Goal: Task Accomplishment & Management: Use online tool/utility

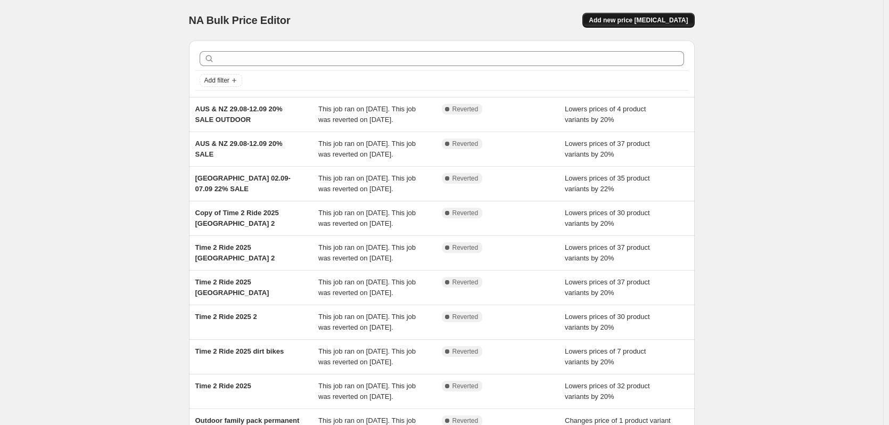
click at [664, 23] on span "Add new price change job" at bounding box center [638, 20] width 99 height 9
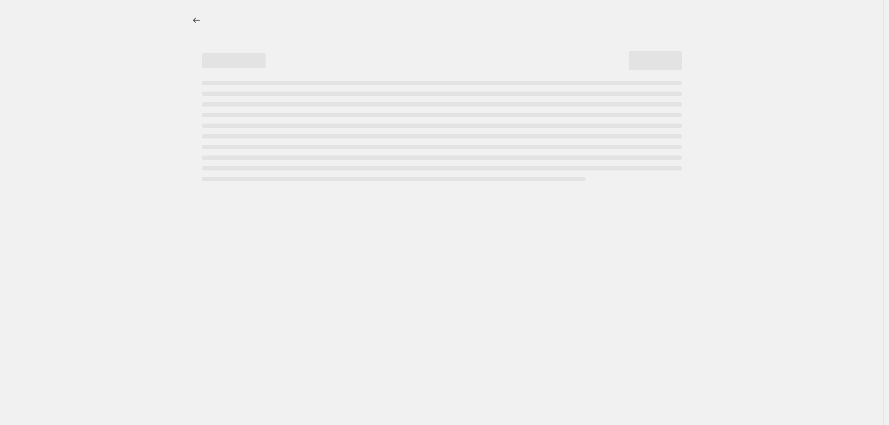
select select "percentage"
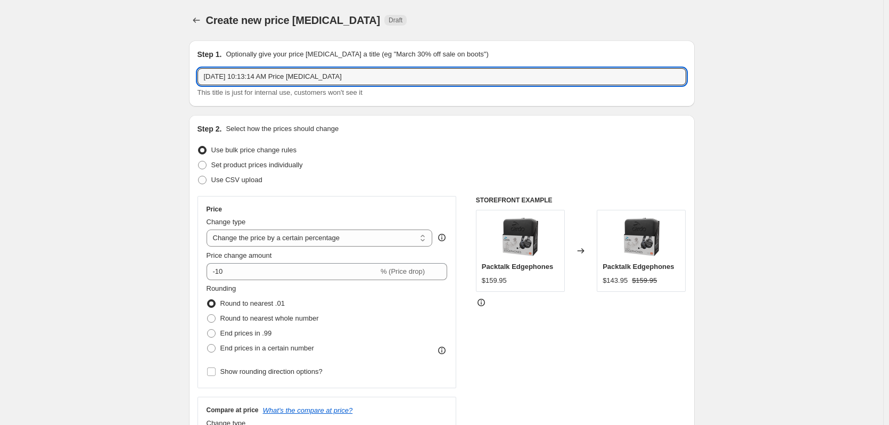
drag, startPoint x: 377, startPoint y: 77, endPoint x: 149, endPoint y: 78, distance: 227.9
type input "EMEA National moto riding day"
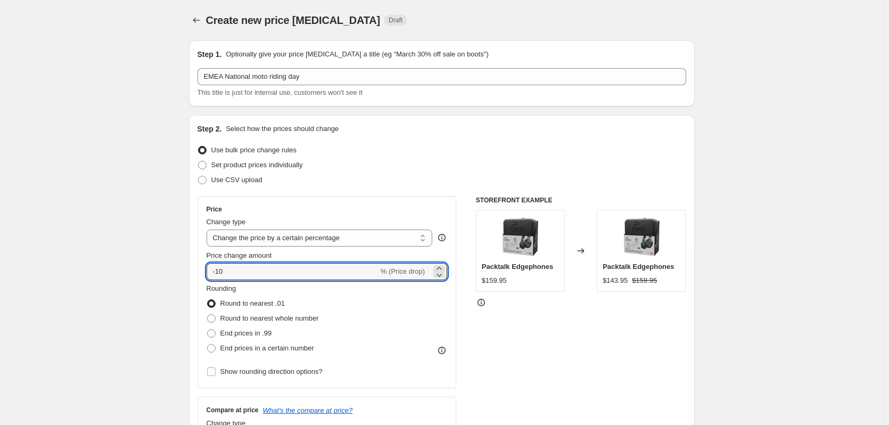
drag, startPoint x: 230, startPoint y: 274, endPoint x: 190, endPoint y: 272, distance: 39.4
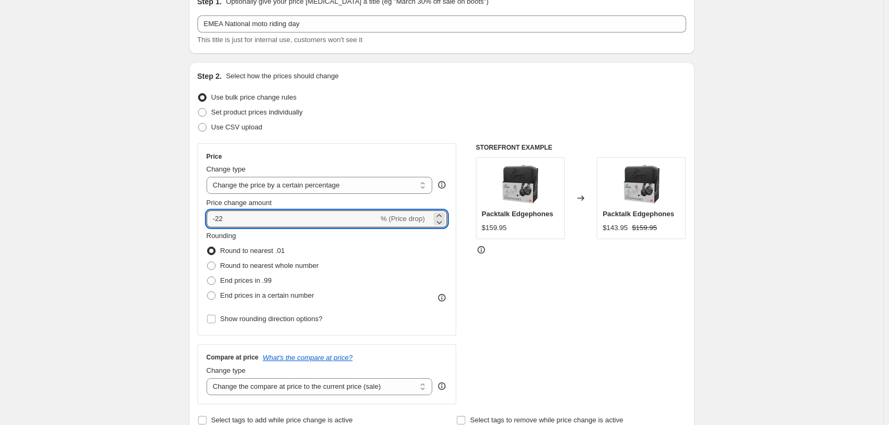
scroll to position [53, 0]
type input "-22"
click at [253, 290] on span "End prices in a certain number" at bounding box center [267, 295] width 94 height 11
click at [208, 291] on input "End prices in a certain number" at bounding box center [207, 291] width 1 height 1
radio input "true"
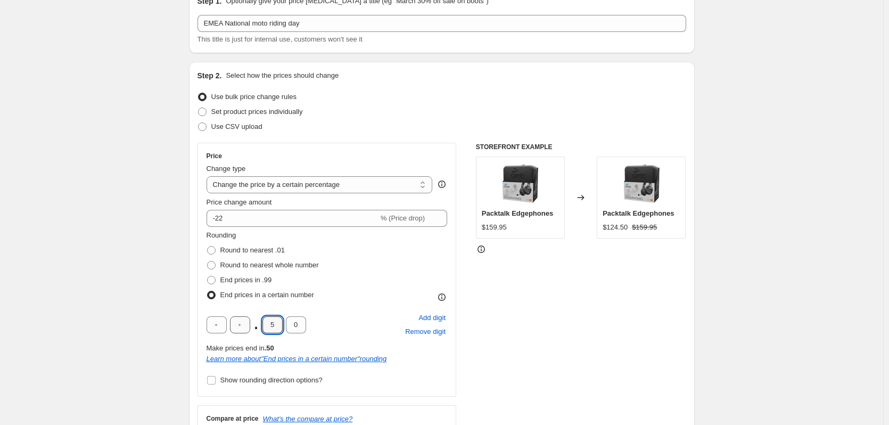
drag, startPoint x: 278, startPoint y: 325, endPoint x: 246, endPoint y: 331, distance: 33.0
click at [246, 331] on div ". 5 0" at bounding box center [257, 324] width 100 height 17
type input "9"
click at [293, 328] on input "0" at bounding box center [296, 324] width 20 height 17
drag, startPoint x: 293, startPoint y: 328, endPoint x: 327, endPoint y: 327, distance: 33.6
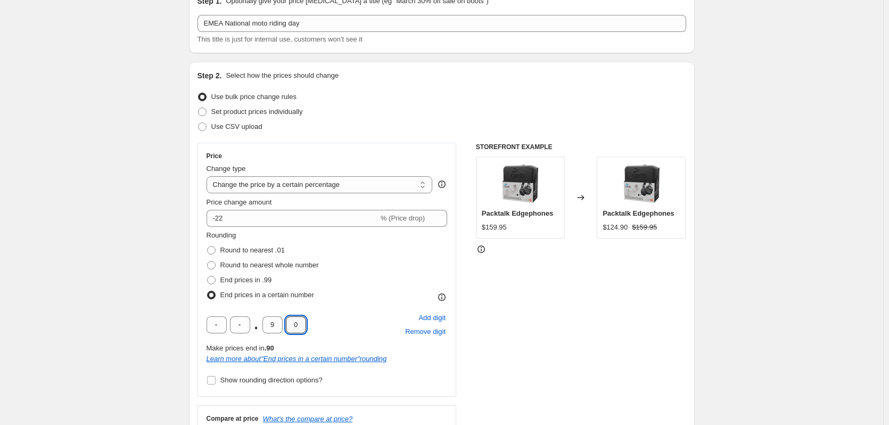
click at [321, 327] on div ". 9 0 Add digit Remove digit" at bounding box center [327, 325] width 241 height 28
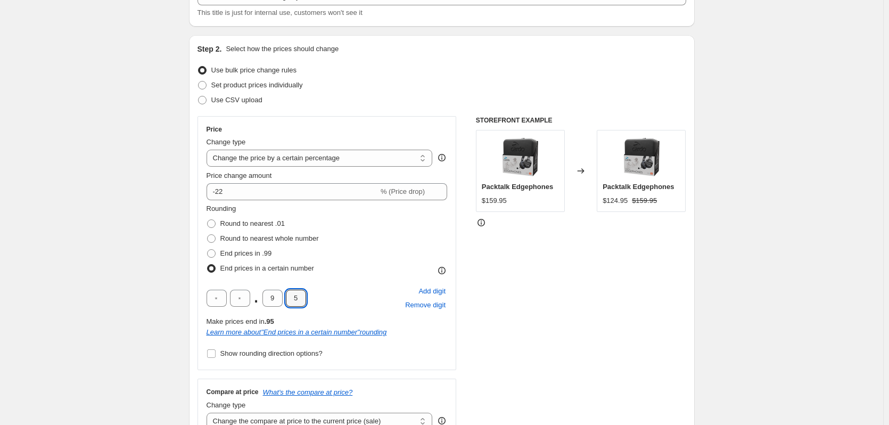
scroll to position [107, 0]
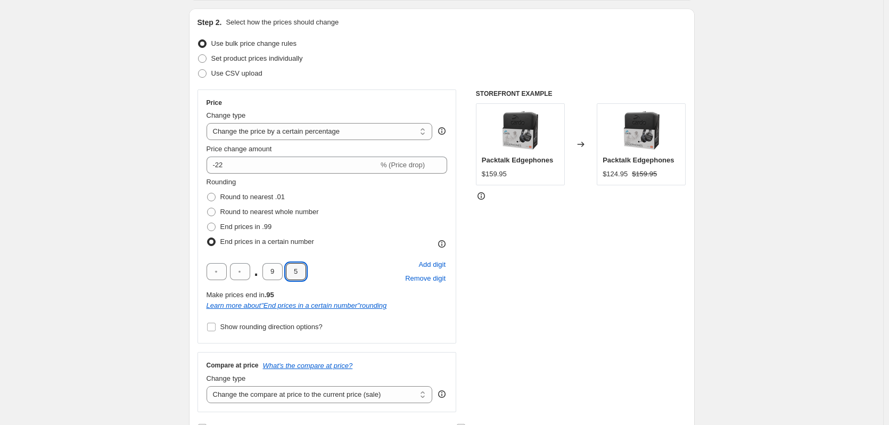
type input "5"
click at [500, 287] on div "STOREFRONT EXAMPLE Packtalk Edgephones $159.95 Changed to Packtalk Edgephones $…" at bounding box center [581, 250] width 210 height 323
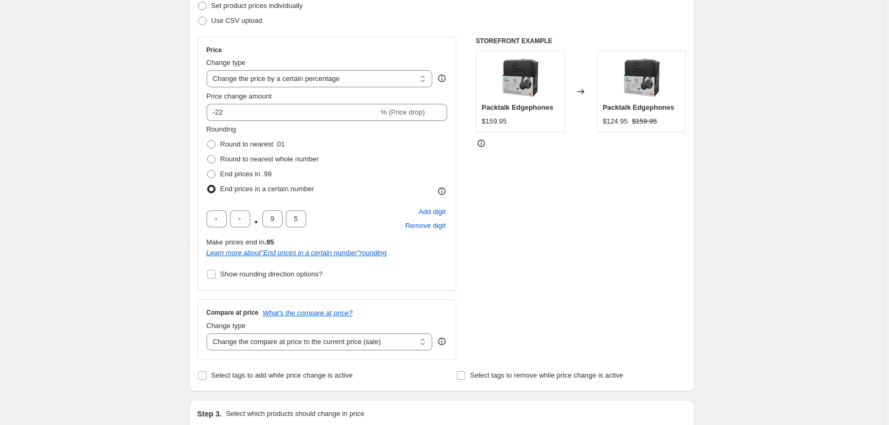
scroll to position [160, 0]
click at [346, 348] on select "Change the compare at price to the current price (sale) Change the compare at p…" at bounding box center [320, 341] width 226 height 17
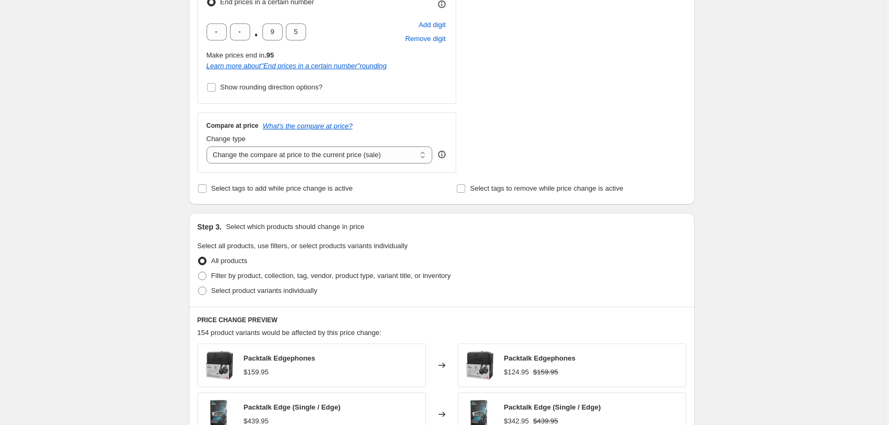
scroll to position [373, 0]
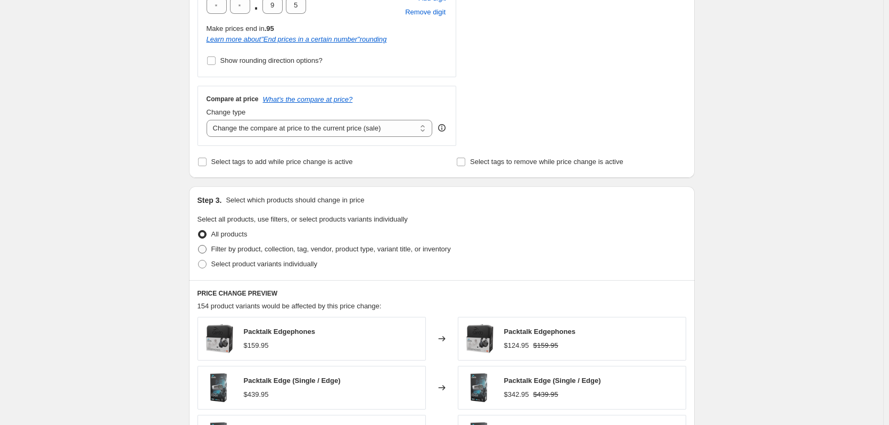
click at [291, 251] on span "Filter by product, collection, tag, vendor, product type, variant title, or inv…" at bounding box center [331, 249] width 240 height 8
click at [199, 246] on input "Filter by product, collection, tag, vendor, product type, variant title, or inv…" at bounding box center [198, 245] width 1 height 1
radio input "true"
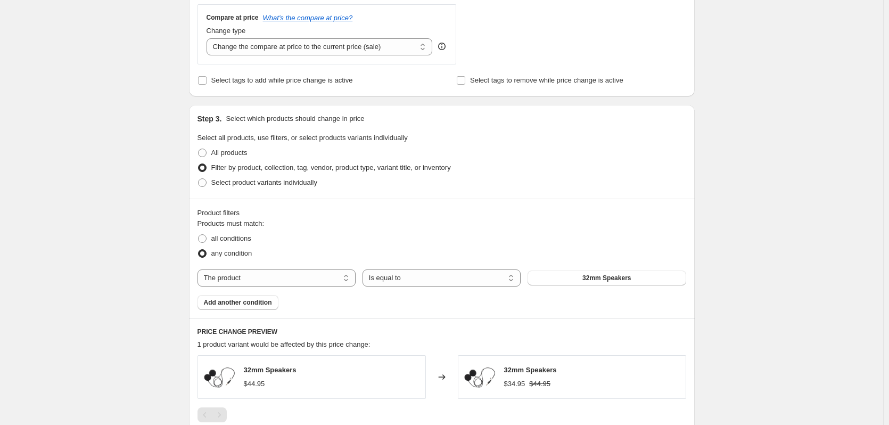
scroll to position [479, 0]
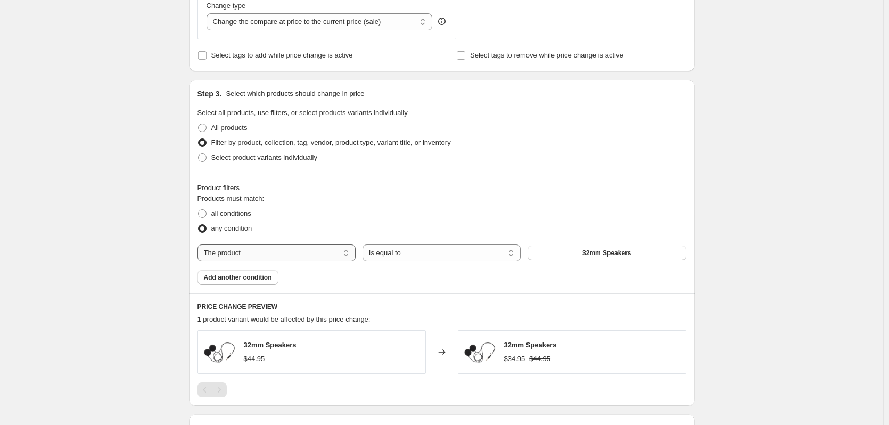
click at [253, 253] on select "The product The product's collection The product's tag The product's vendor The…" at bounding box center [277, 252] width 158 height 17
click at [400, 251] on select "Is equal to Is not equal to" at bounding box center [442, 252] width 158 height 17
click at [399, 251] on select "Is equal to Is not equal to" at bounding box center [442, 252] width 158 height 17
click at [596, 256] on span "32mm Speakers" at bounding box center [607, 253] width 48 height 9
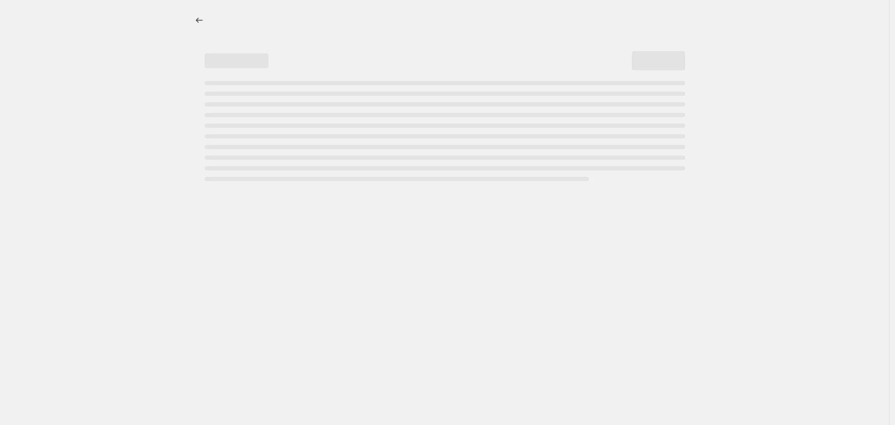
select select "percentage"
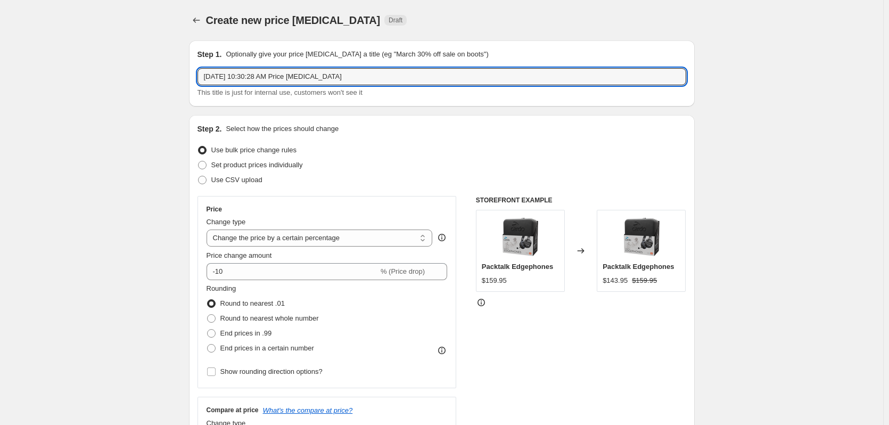
drag, startPoint x: 339, startPoint y: 76, endPoint x: 182, endPoint y: 75, distance: 157.6
type input "EMEA moto day [DATE]-[DATE]"
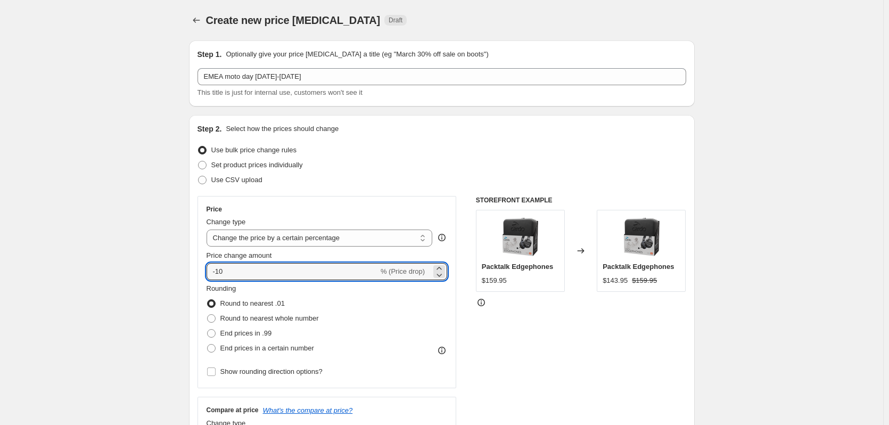
drag, startPoint x: 230, startPoint y: 275, endPoint x: 208, endPoint y: 275, distance: 22.4
click at [208, 275] on div "Price Change type Change the price to a certain amount Change the price by a ce…" at bounding box center [327, 292] width 259 height 192
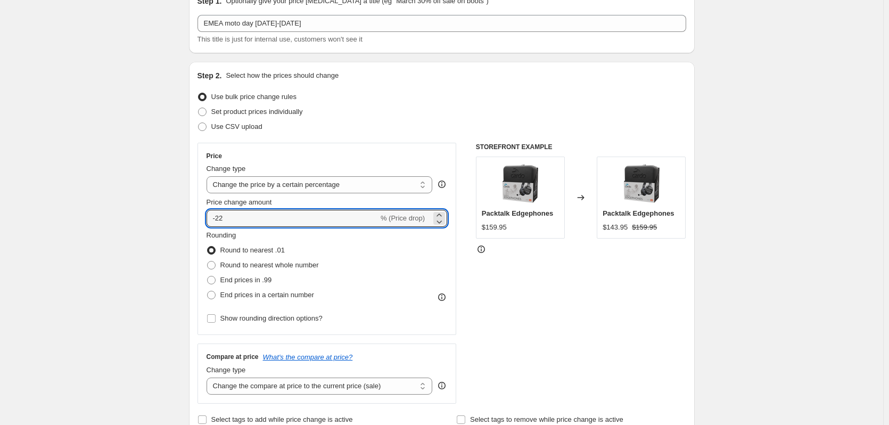
scroll to position [107, 0]
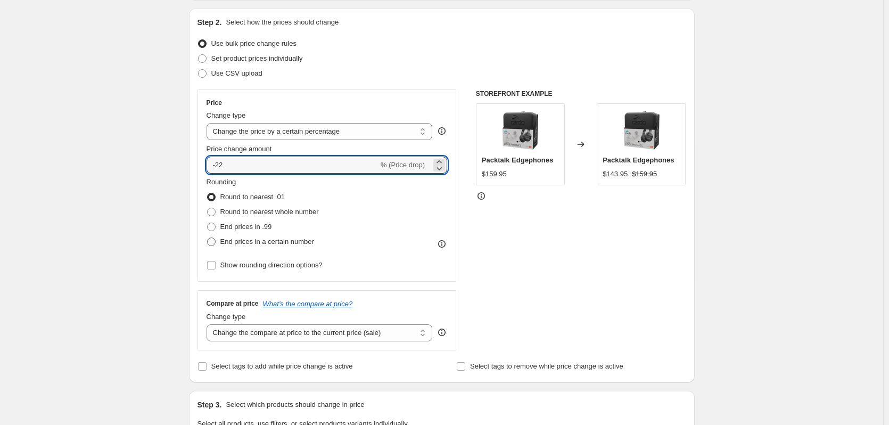
type input "-22"
click at [253, 243] on span "End prices in a certain number" at bounding box center [267, 242] width 94 height 8
click at [208, 238] on input "End prices in a certain number" at bounding box center [207, 238] width 1 height 1
radio input "true"
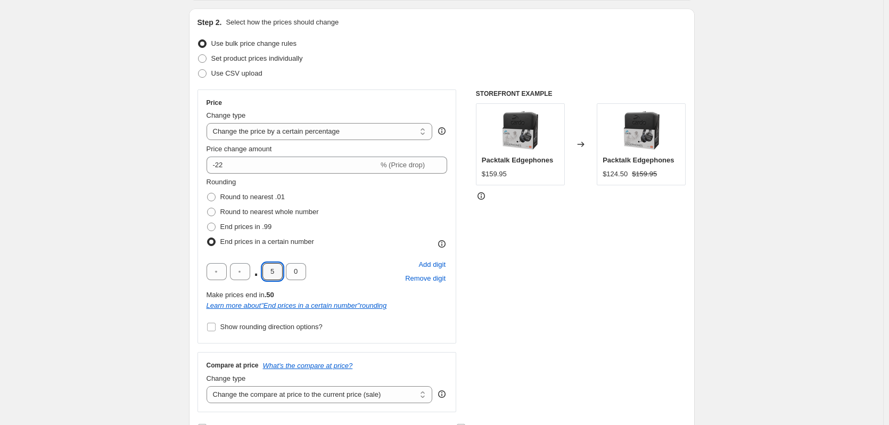
click at [262, 274] on div ". 5 0" at bounding box center [257, 271] width 100 height 17
type input "9"
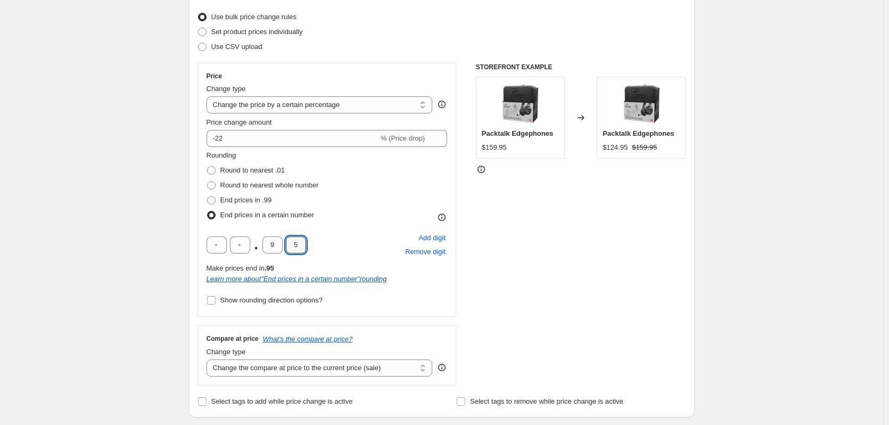
scroll to position [160, 0]
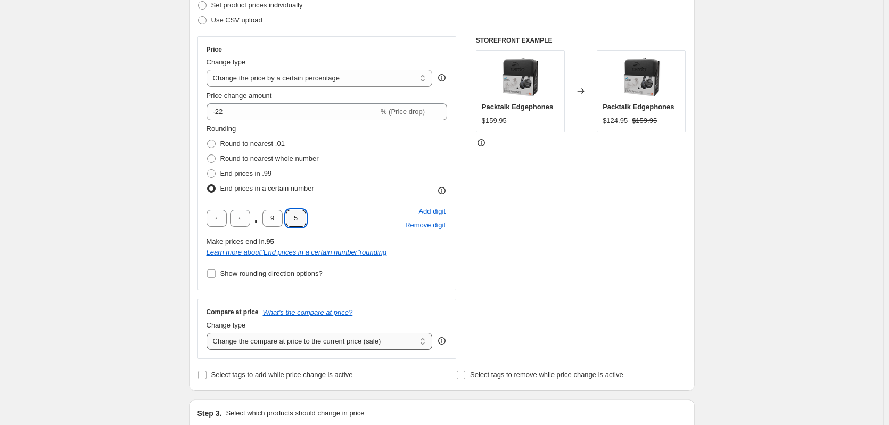
type input "5"
click at [287, 343] on select "Change the compare at price to the current price (sale) Change the compare at p…" at bounding box center [320, 341] width 226 height 17
click at [287, 344] on select "Change the compare at price to the current price (sale) Change the compare at p…" at bounding box center [320, 341] width 226 height 17
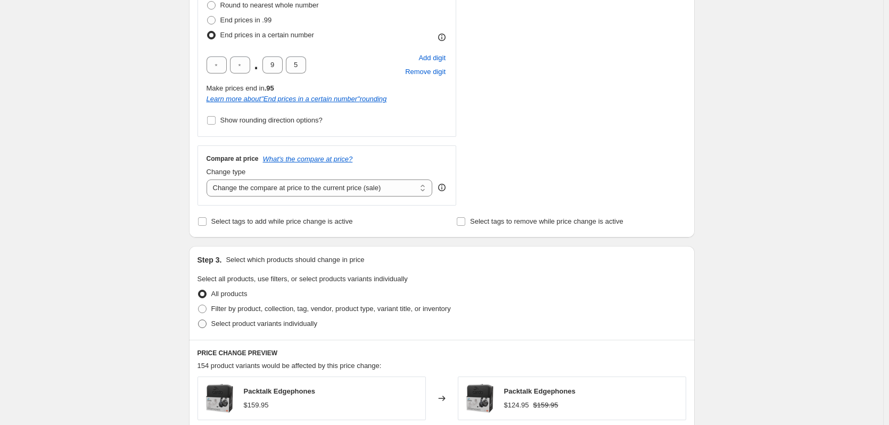
scroll to position [320, 0]
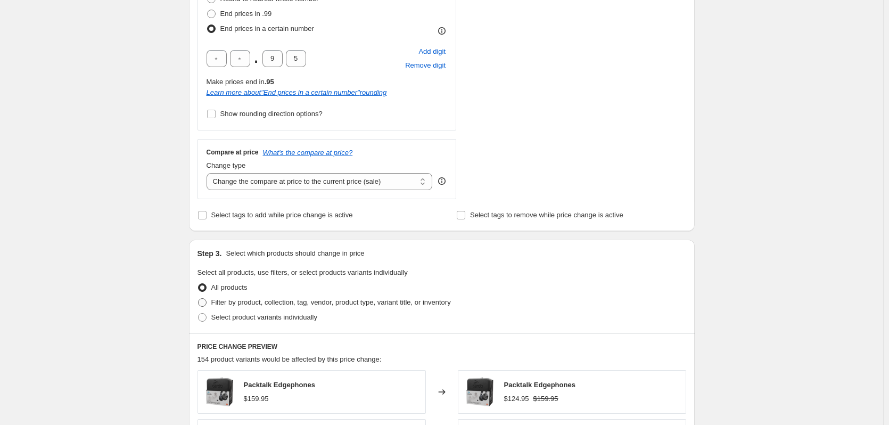
click at [240, 305] on span "Filter by product, collection, tag, vendor, product type, variant title, or inv…" at bounding box center [331, 302] width 240 height 8
click at [199, 299] on input "Filter by product, collection, tag, vendor, product type, variant title, or inv…" at bounding box center [198, 298] width 1 height 1
radio input "true"
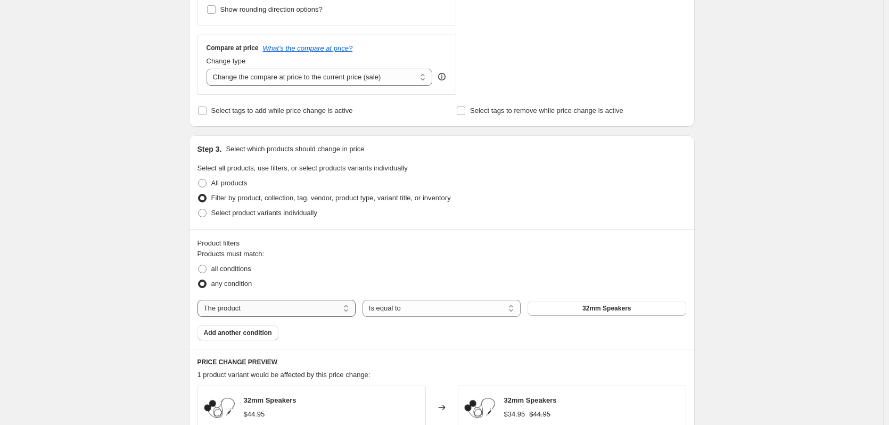
scroll to position [426, 0]
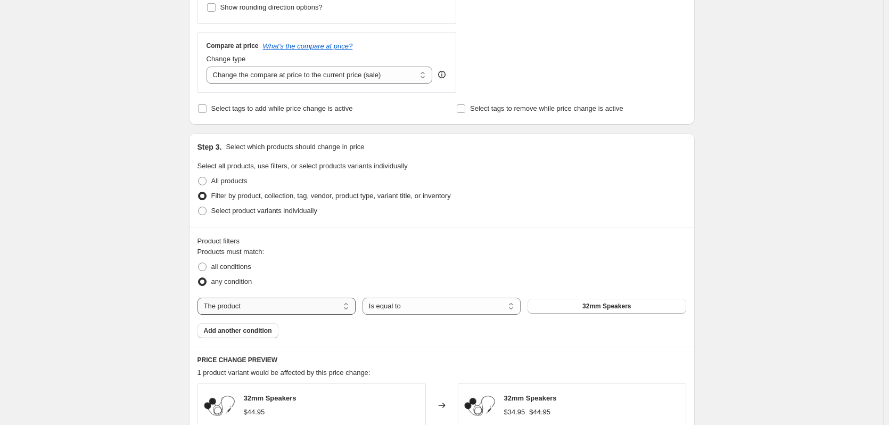
click at [272, 304] on select "The product The product's collection The product's tag The product's vendor The…" at bounding box center [277, 306] width 158 height 17
select select "collection"
click at [615, 306] on span "Accessories" at bounding box center [607, 306] width 38 height 9
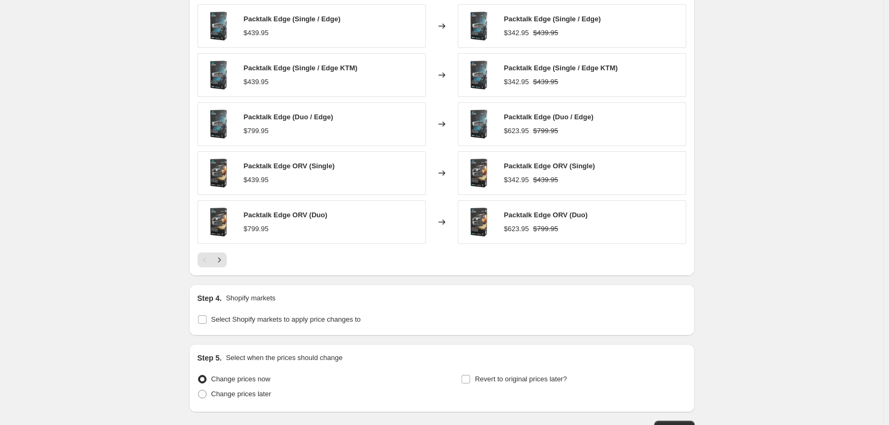
scroll to position [852, 0]
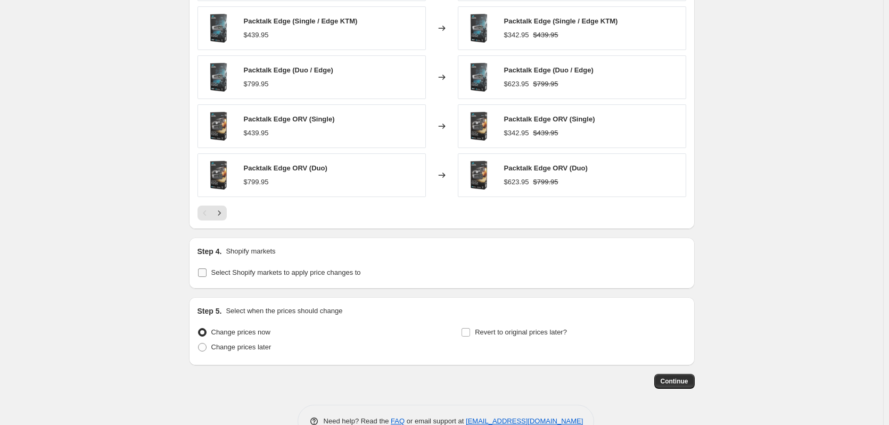
click at [263, 276] on span "Select Shopify markets to apply price changes to" at bounding box center [286, 272] width 150 height 8
click at [207, 277] on input "Select Shopify markets to apply price changes to" at bounding box center [202, 272] width 9 height 9
checkbox input "true"
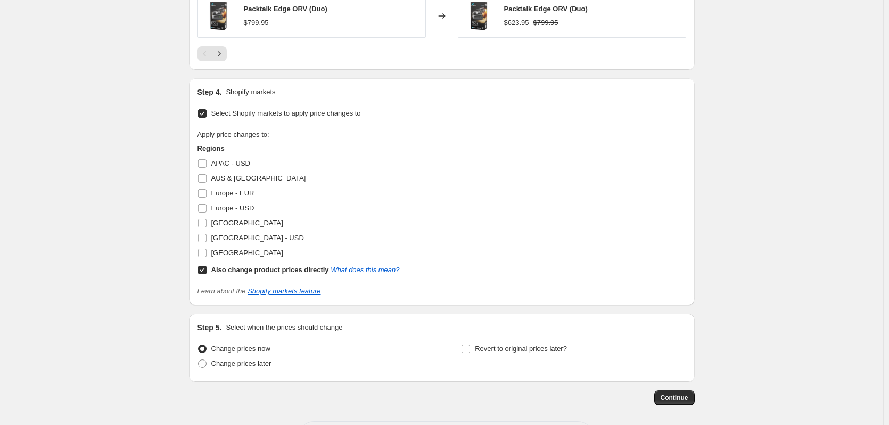
scroll to position [1012, 0]
click at [243, 194] on span "Europe - EUR" at bounding box center [232, 193] width 43 height 8
click at [207, 194] on input "Europe - EUR" at bounding box center [202, 193] width 9 height 9
checkbox input "true"
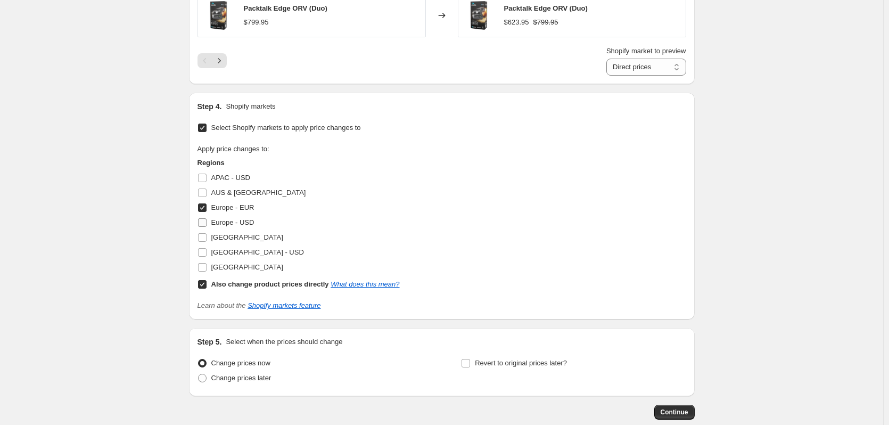
click at [238, 222] on span "Europe - USD" at bounding box center [232, 222] width 43 height 8
click at [207, 222] on input "Europe - USD" at bounding box center [202, 222] width 9 height 9
checkbox input "true"
click at [296, 285] on b "Also change product prices directly" at bounding box center [270, 284] width 118 height 8
click at [207, 285] on input "Also change product prices directly What does this mean?" at bounding box center [202, 284] width 9 height 9
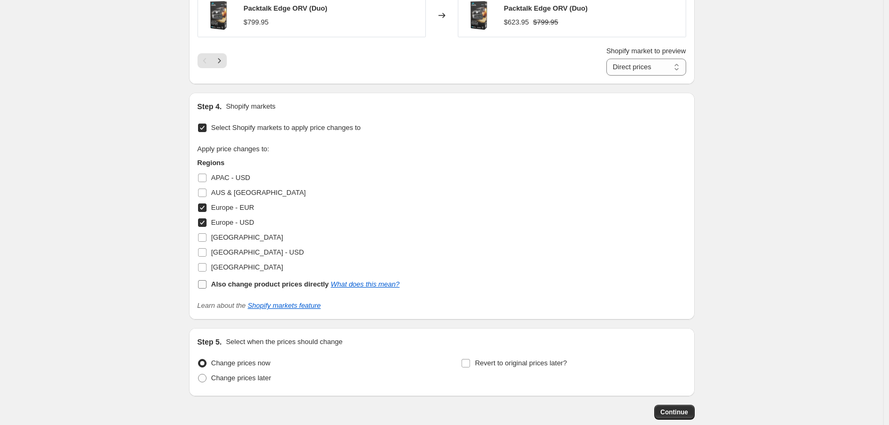
checkbox input "false"
select select "76434211122"
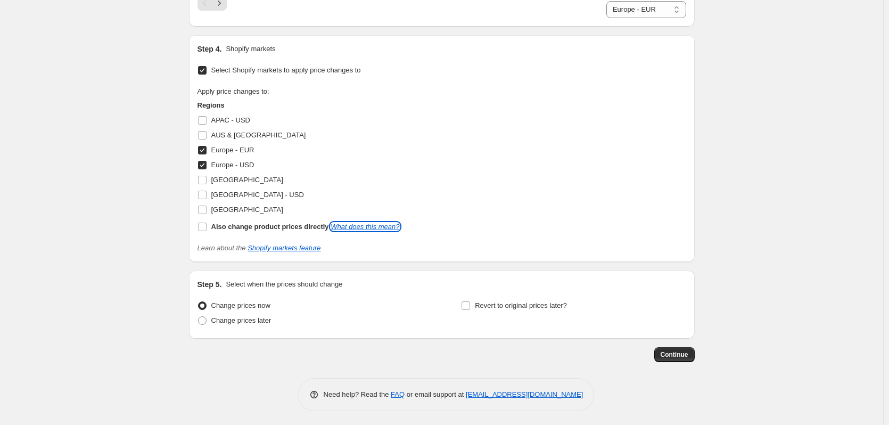
scroll to position [1072, 0]
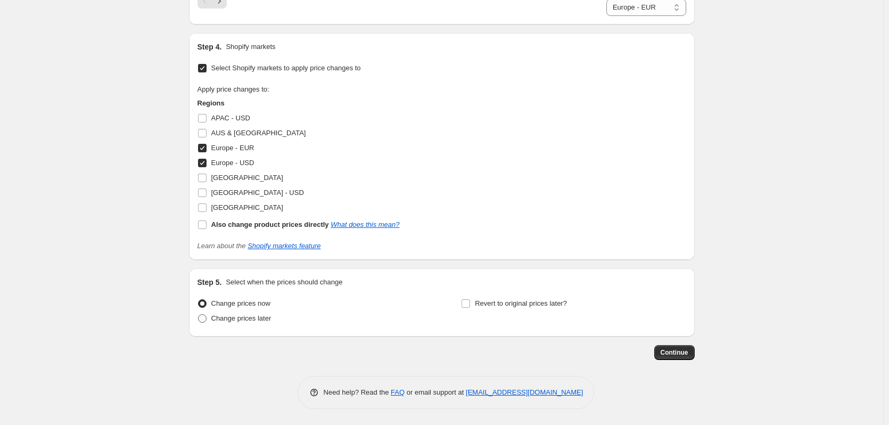
click at [259, 320] on span "Change prices later" at bounding box center [241, 318] width 60 height 8
click at [199, 315] on input "Change prices later" at bounding box center [198, 314] width 1 height 1
radio input "true"
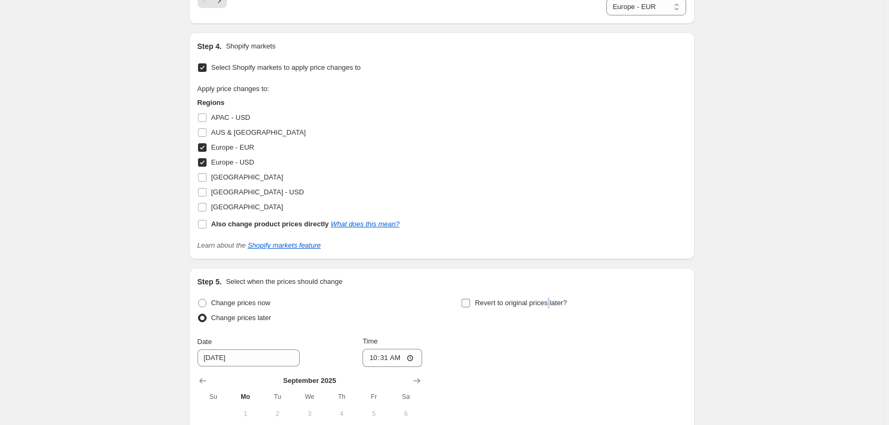
click at [551, 299] on span "Revert to original prices later?" at bounding box center [521, 303] width 92 height 8
click at [515, 299] on span "Revert to original prices later?" at bounding box center [521, 303] width 92 height 8
click at [470, 299] on input "Revert to original prices later?" at bounding box center [466, 303] width 9 height 9
checkbox input "true"
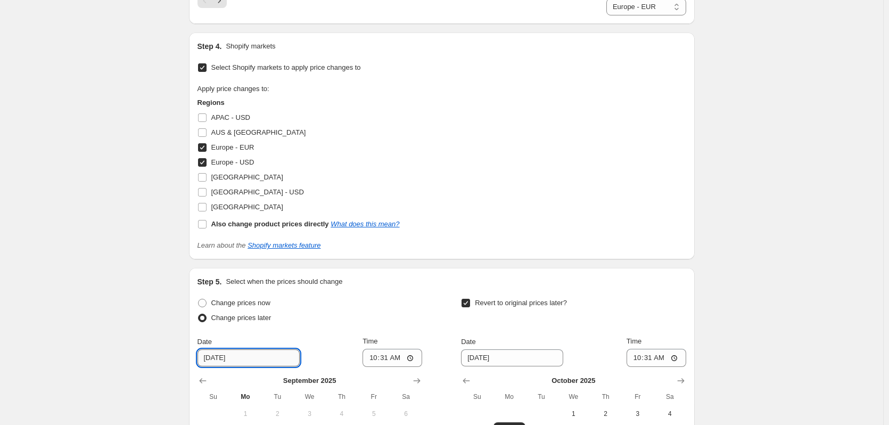
click at [273, 354] on input "9/30/2025" at bounding box center [249, 357] width 102 height 17
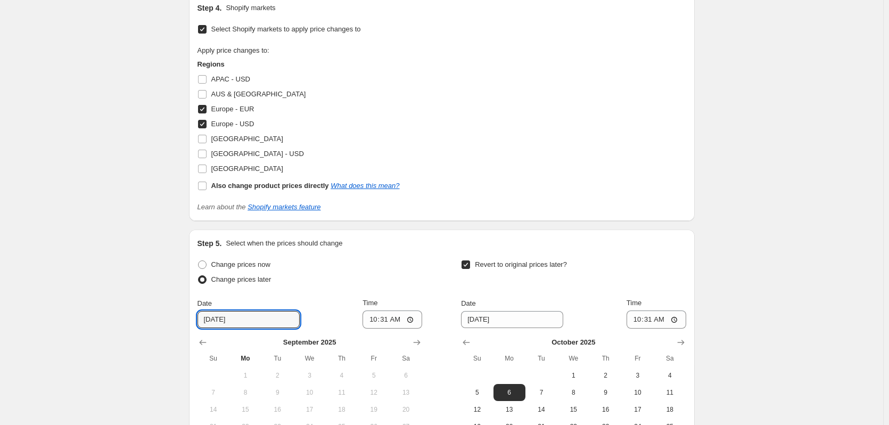
scroll to position [1232, 0]
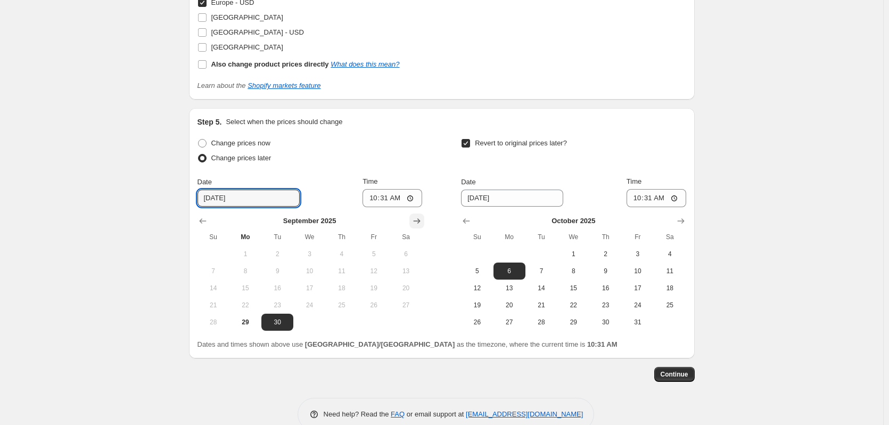
click at [421, 221] on icon "Show next month, October 2025" at bounding box center [417, 221] width 11 height 11
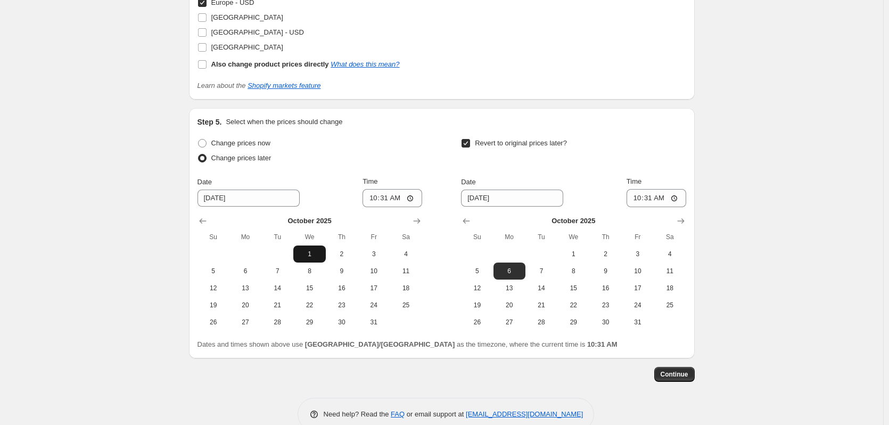
click at [309, 250] on span "1" at bounding box center [309, 254] width 23 height 9
type input "[DATE]"
click at [686, 224] on icon "Show next month, November 2025" at bounding box center [681, 221] width 11 height 11
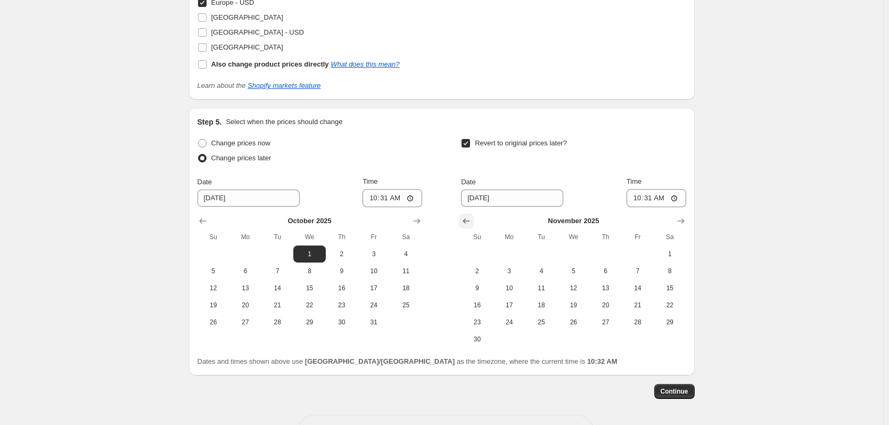
click at [464, 223] on icon "Show previous month, October 2025" at bounding box center [466, 221] width 11 height 11
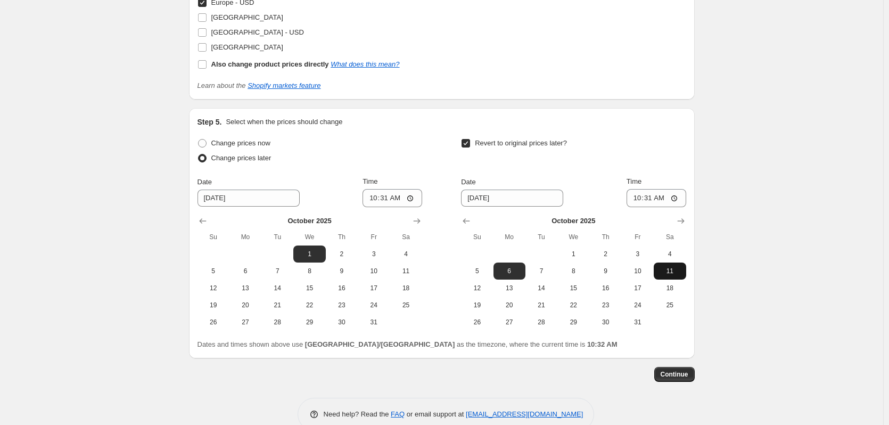
click at [677, 269] on span "11" at bounding box center [669, 271] width 23 height 9
type input "[DATE]"
click at [398, 202] on input "10:31" at bounding box center [393, 198] width 60 height 18
click at [415, 199] on input "10:31" at bounding box center [393, 198] width 60 height 18
type input "02:00"
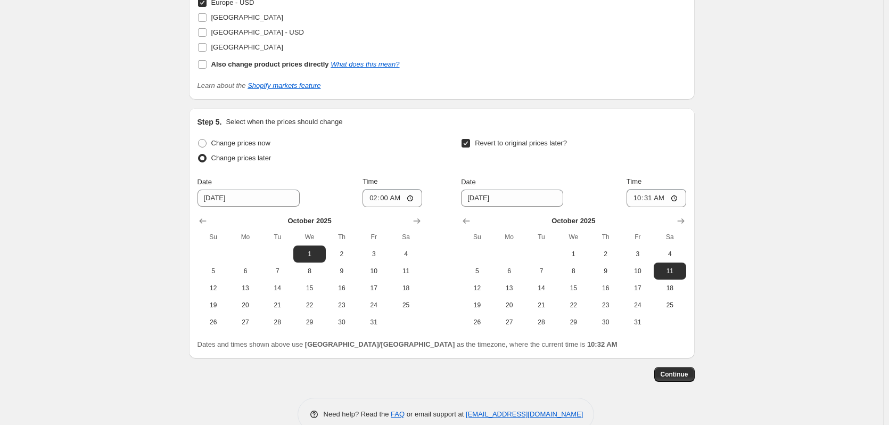
click at [440, 161] on div "Change prices now Change prices later Date 10/1/2025 Time 02:00 October 2025 Su…" at bounding box center [442, 233] width 489 height 195
click at [654, 201] on input "10:31" at bounding box center [657, 198] width 60 height 18
click at [675, 196] on input "10:31" at bounding box center [657, 198] width 60 height 18
click at [665, 199] on input "23:31" at bounding box center [657, 198] width 60 height 18
type input "23:59"
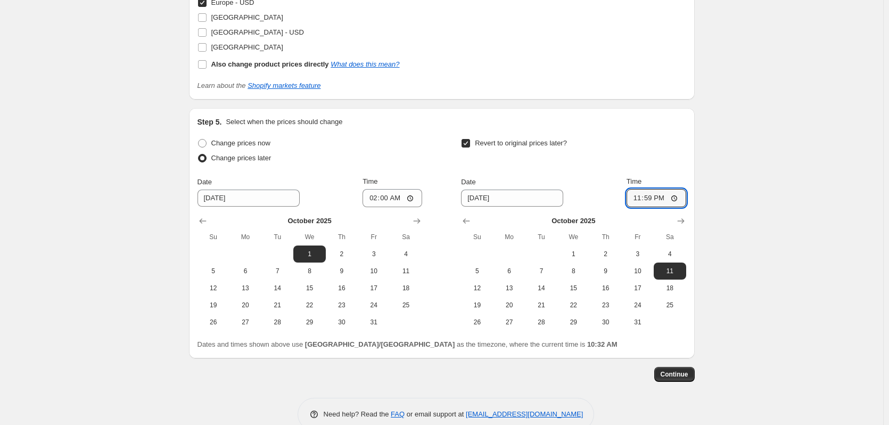
click at [680, 373] on span "Continue" at bounding box center [675, 374] width 28 height 9
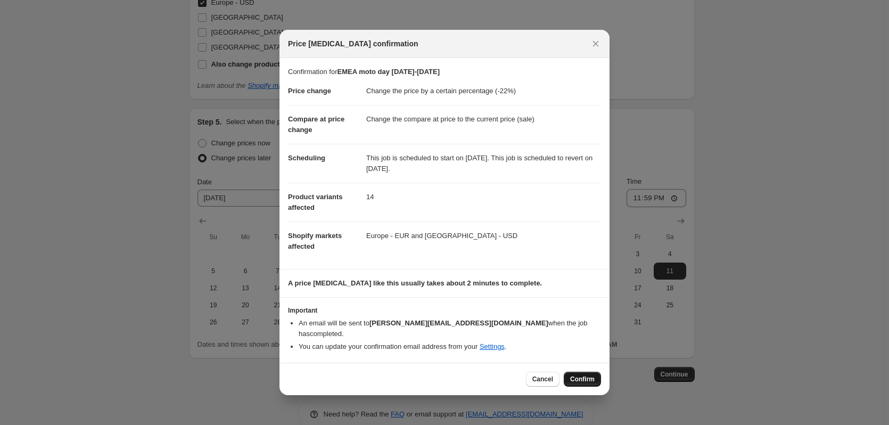
click at [580, 372] on button "Confirm" at bounding box center [582, 379] width 37 height 15
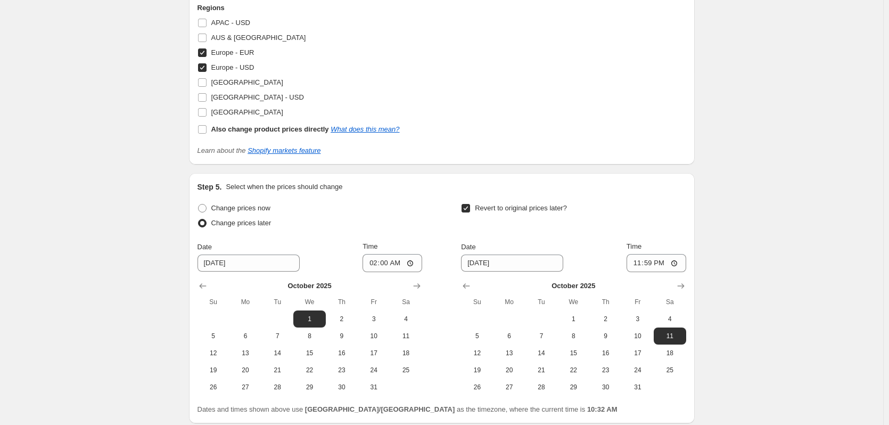
scroll to position [1285, 0]
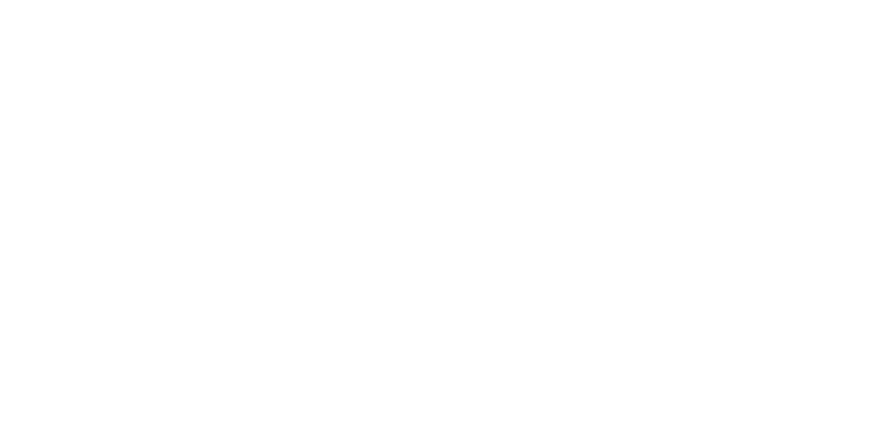
select select "percentage"
select select "collection"
